Goal: Transaction & Acquisition: Download file/media

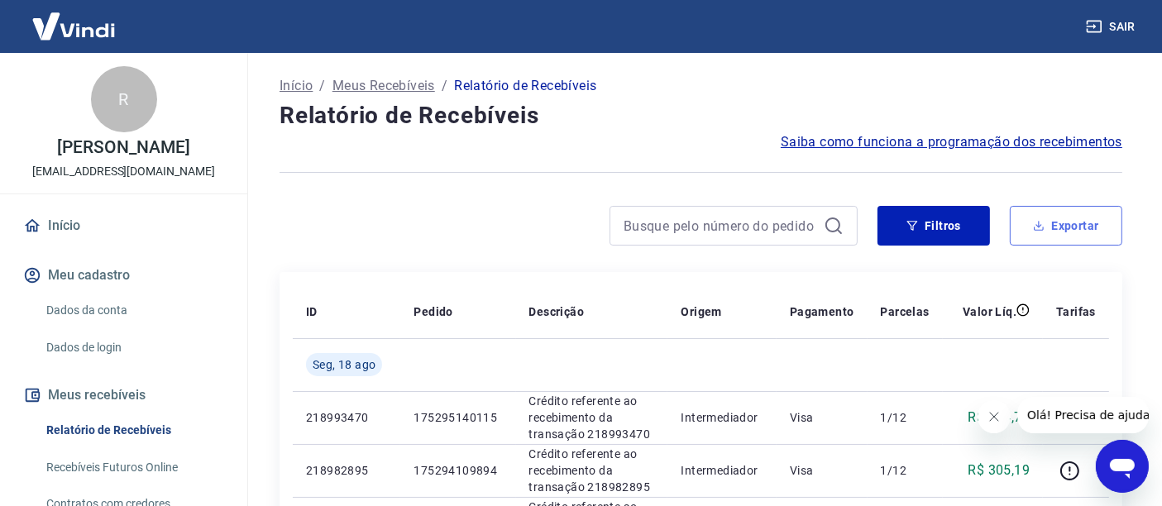
click at [1068, 221] on button "Exportar" at bounding box center [1066, 226] width 113 height 40
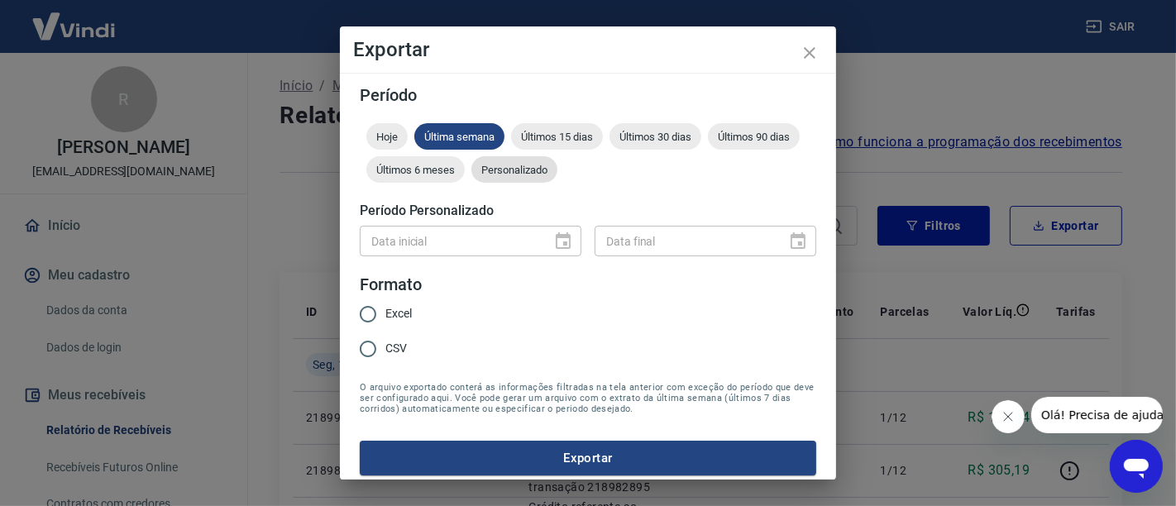
click at [558, 165] on span "Personalizado" at bounding box center [515, 170] width 86 height 12
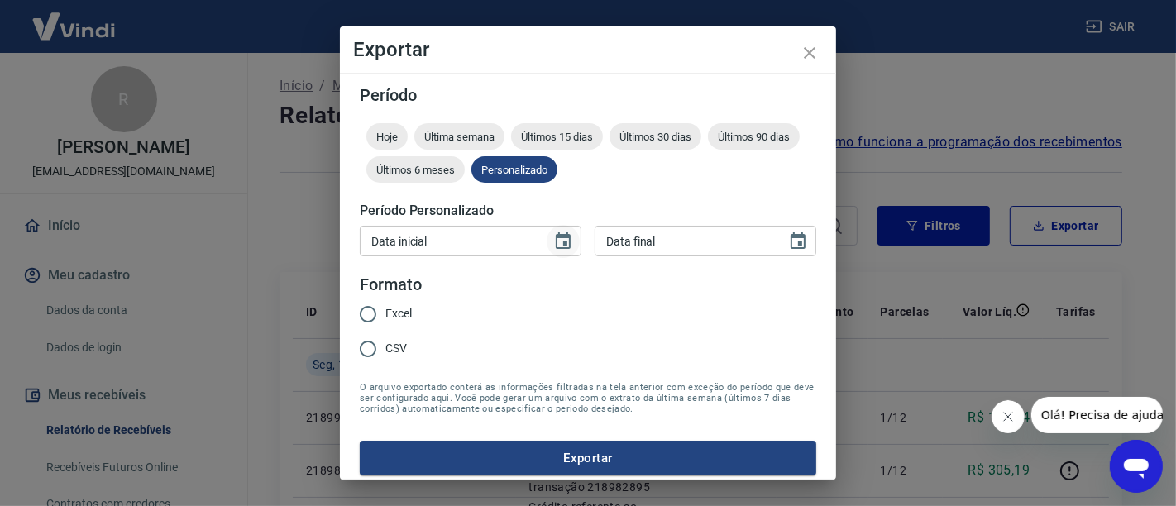
click at [553, 239] on icon "Choose date" at bounding box center [563, 242] width 20 height 20
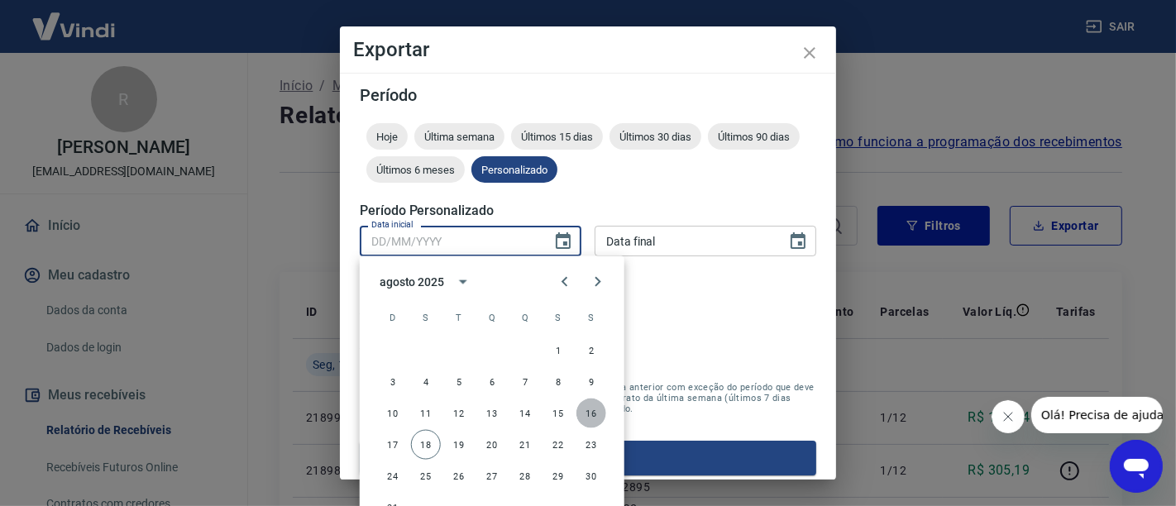
click at [593, 416] on button "16" at bounding box center [592, 414] width 30 height 30
type input "16/08/2025"
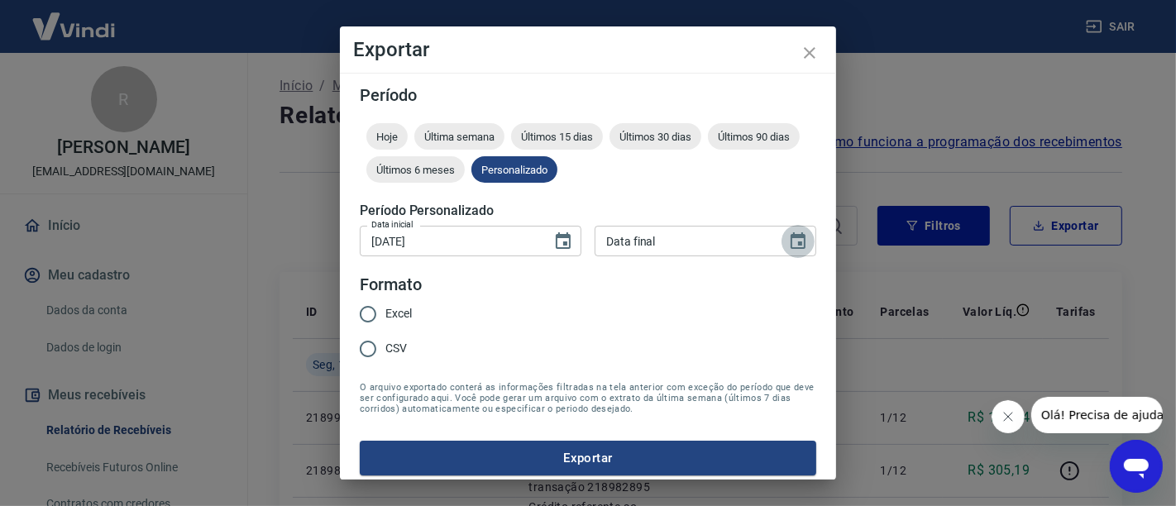
click at [798, 237] on button "Choose date" at bounding box center [798, 241] width 33 height 33
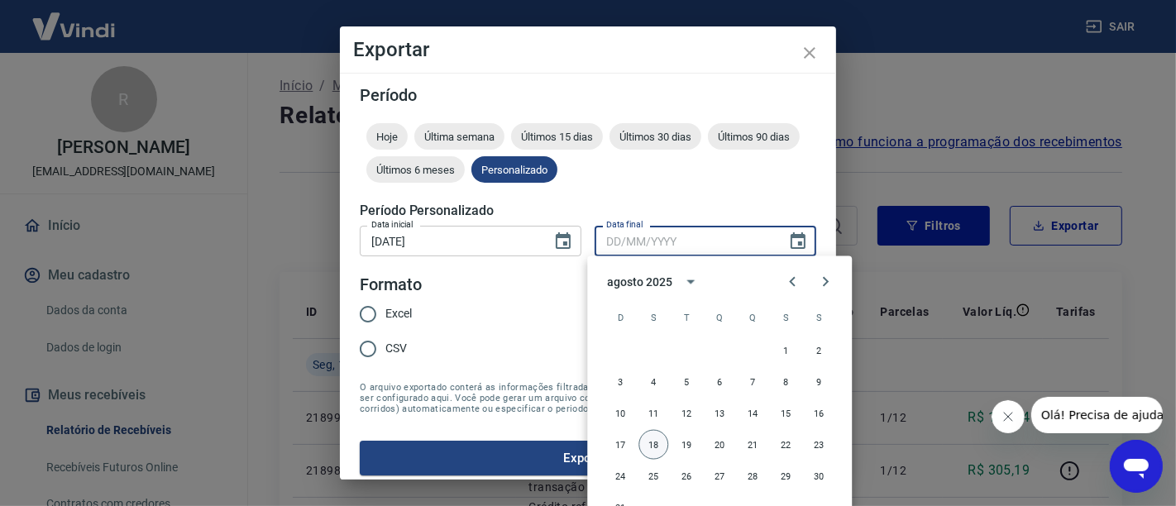
click at [656, 444] on button "18" at bounding box center [654, 445] width 30 height 30
type input "18/08/2025"
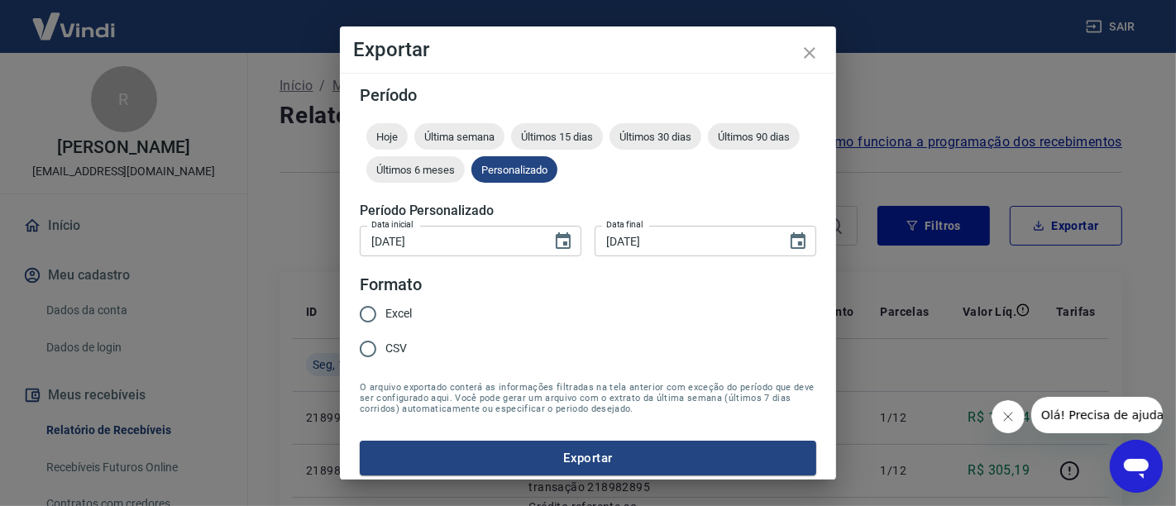
click at [397, 309] on span "Excel" at bounding box center [399, 313] width 26 height 17
click at [386, 309] on input "Excel" at bounding box center [368, 314] width 35 height 35
radio input "true"
click at [484, 472] on button "Exportar" at bounding box center [588, 458] width 457 height 35
